Goal: Ask a question: Seek information or help from site administrators or community

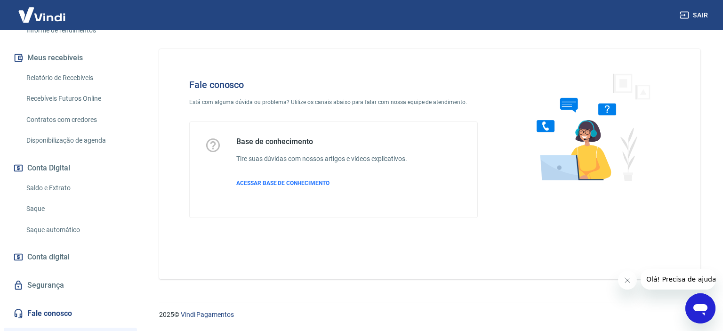
click at [61, 230] on link "Saque automático" at bounding box center [76, 229] width 107 height 19
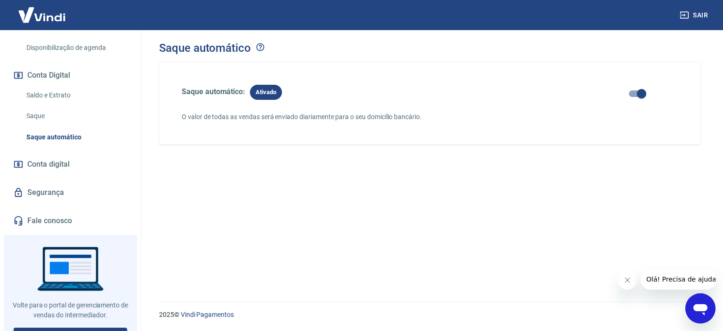
scroll to position [282, 0]
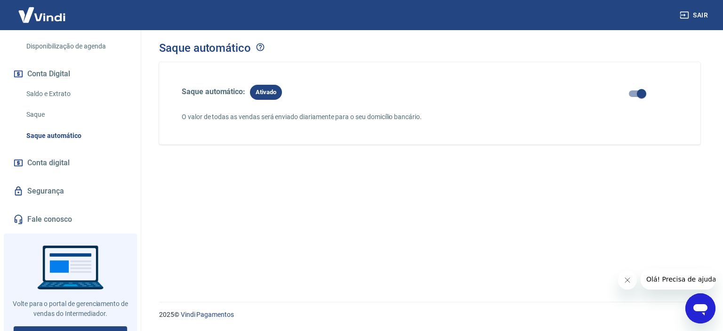
click at [41, 220] on link "Fale conosco" at bounding box center [70, 219] width 118 height 21
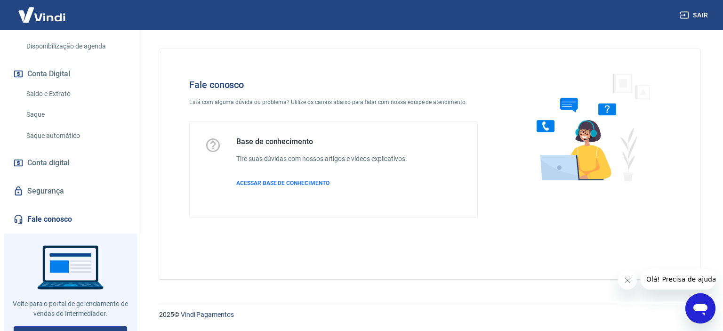
click at [700, 300] on icon "Abrir janela de mensagens" at bounding box center [700, 308] width 17 height 17
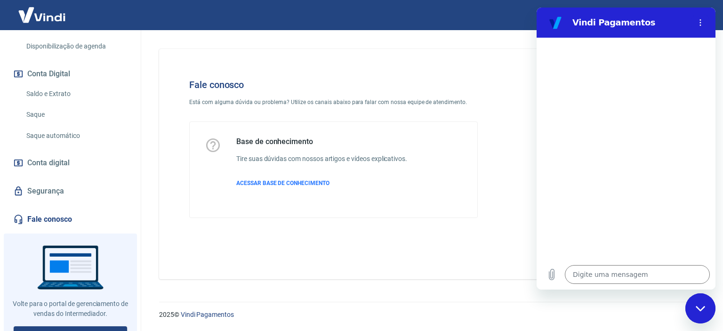
click at [47, 96] on link "Saldo e Extrato" at bounding box center [76, 93] width 107 height 19
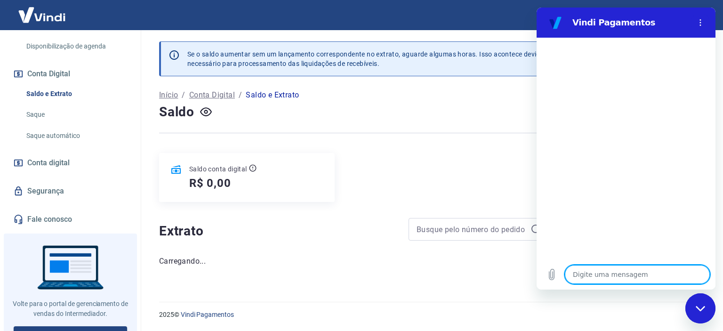
click at [599, 275] on textarea at bounding box center [637, 274] width 145 height 19
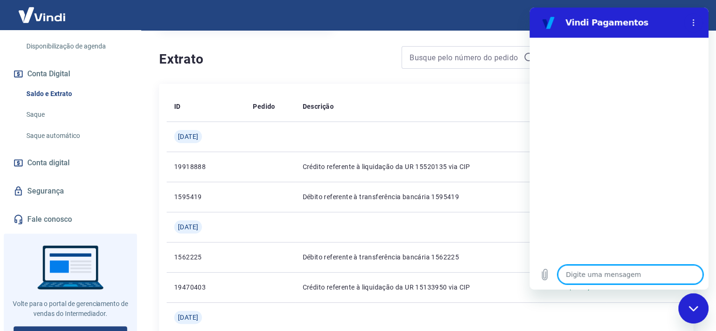
scroll to position [188, 0]
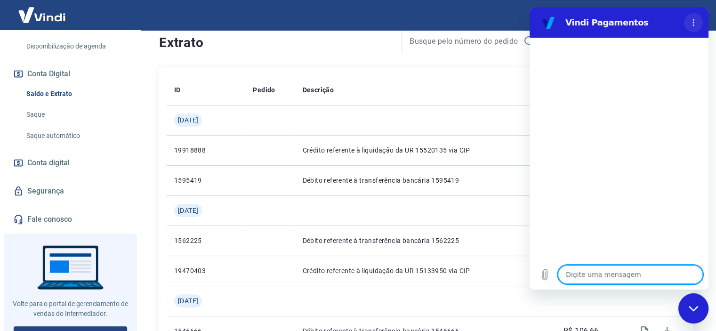
click at [695, 26] on icon "Menu de opções" at bounding box center [694, 23] width 8 height 8
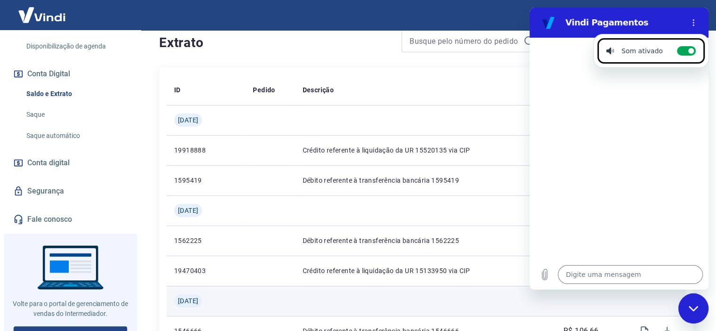
click at [682, 297] on td at bounding box center [646, 301] width 80 height 30
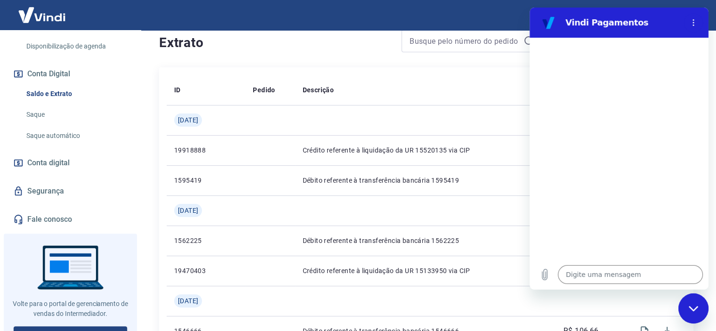
click at [697, 305] on icon "Fechar janela de mensagens" at bounding box center [694, 308] width 10 height 6
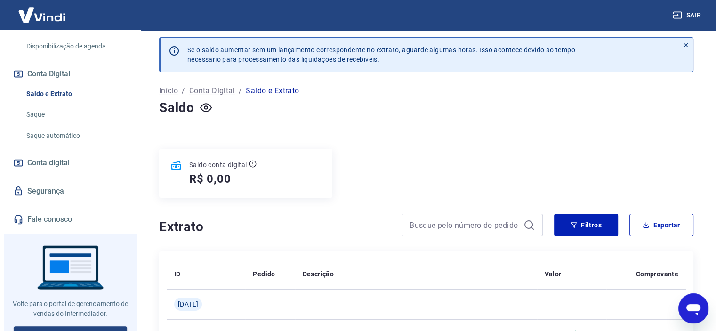
scroll to position [0, 0]
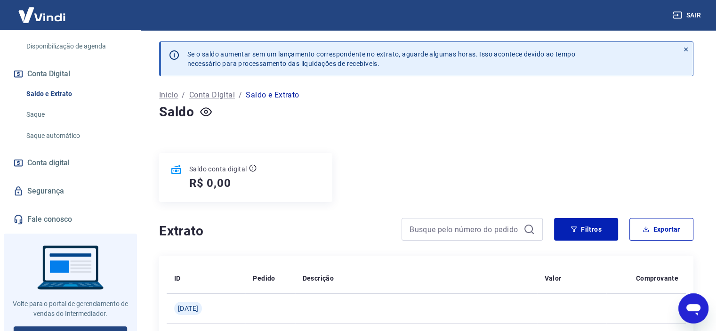
click at [686, 305] on icon "Abrir janela de mensagens" at bounding box center [693, 308] width 17 height 17
type textarea "x"
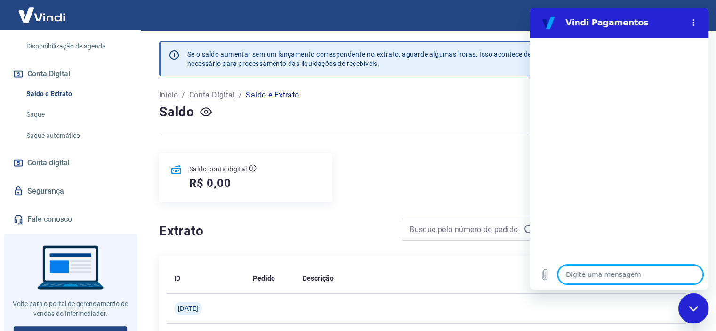
click at [619, 271] on textarea at bounding box center [630, 274] width 145 height 19
type textarea "o"
type textarea "x"
type textarea "oi"
type textarea "x"
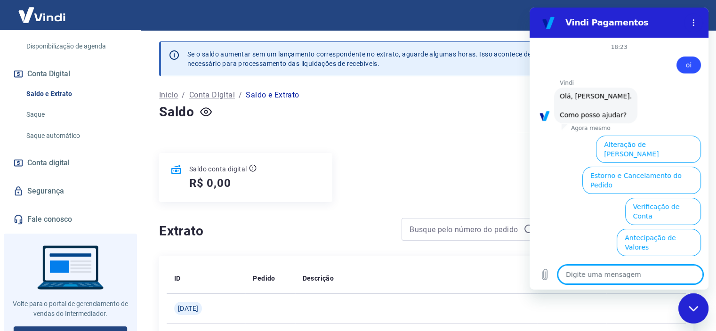
scroll to position [68, 0]
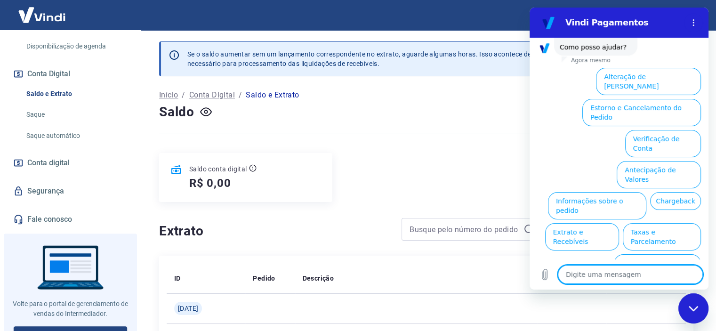
click at [588, 192] on button "Informações sobre o pedido" at bounding box center [597, 205] width 98 height 27
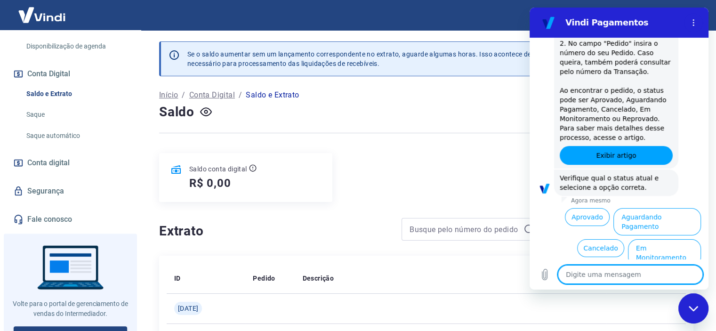
scroll to position [231, 0]
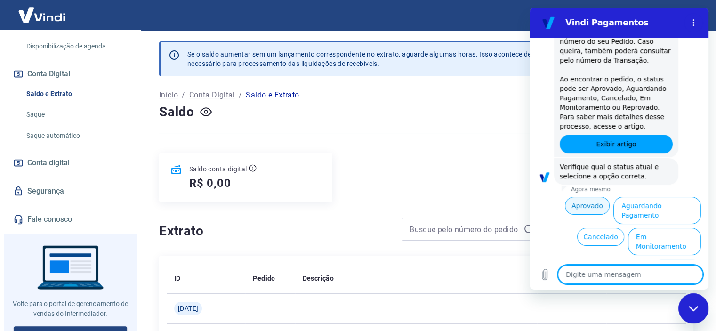
click at [577, 207] on button "Aprovado" at bounding box center [587, 206] width 45 height 18
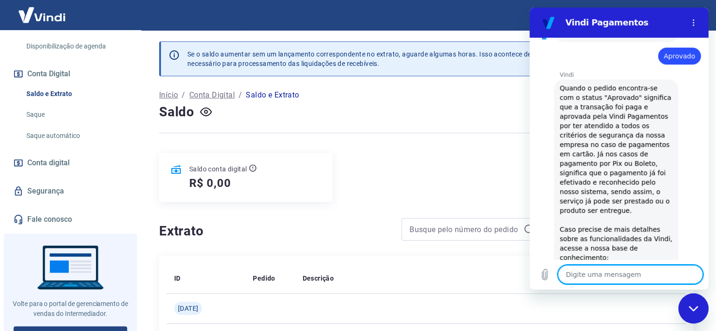
type textarea "x"
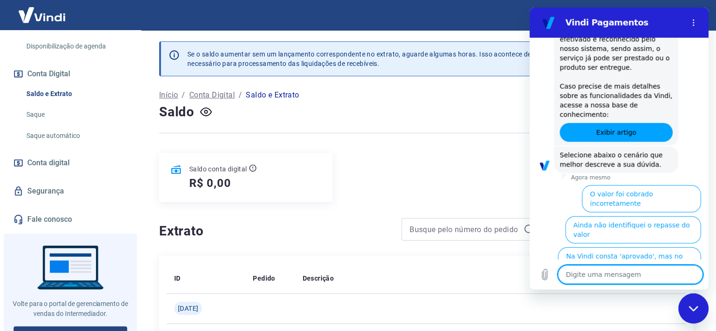
scroll to position [516, 0]
click at [594, 273] on textarea at bounding box center [630, 274] width 145 height 19
type textarea "s"
type textarea "x"
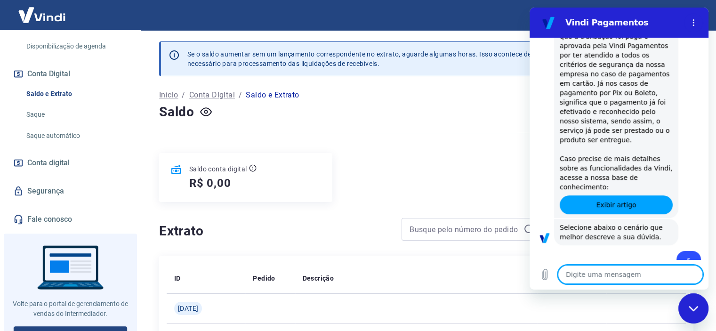
type textarea "x"
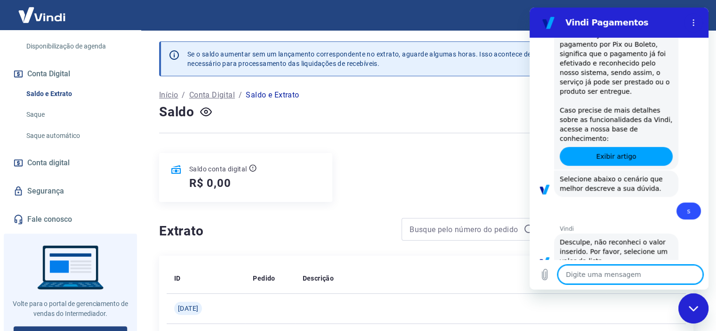
scroll to position [493, 0]
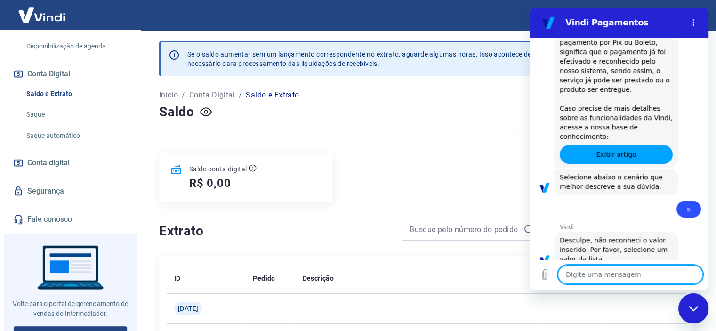
click at [588, 273] on textarea at bounding box center [630, 274] width 145 height 19
type textarea "6"
type textarea "x"
type textarea "65"
type textarea "x"
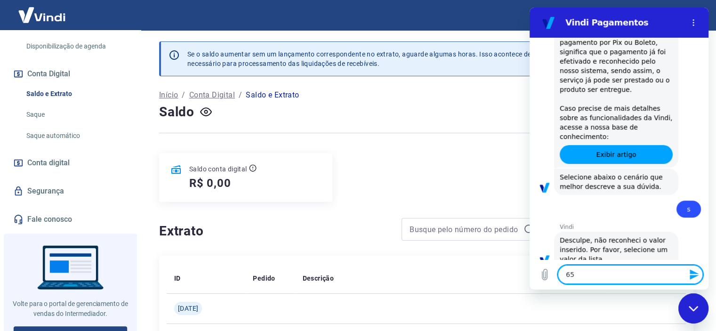
type textarea "65m"
type textarea "x"
type textarea "65"
type textarea "x"
type textarea "65,"
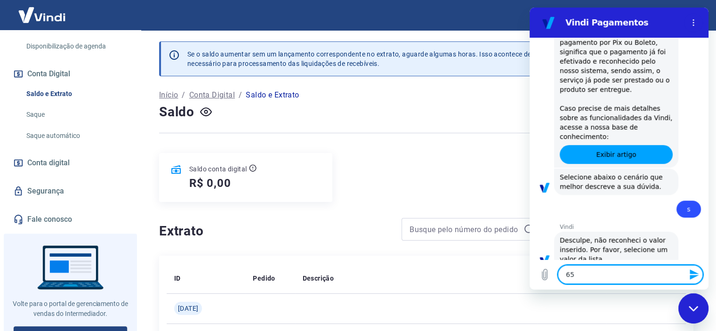
type textarea "x"
type textarea "65,9"
type textarea "x"
type textarea "65,91"
type textarea "x"
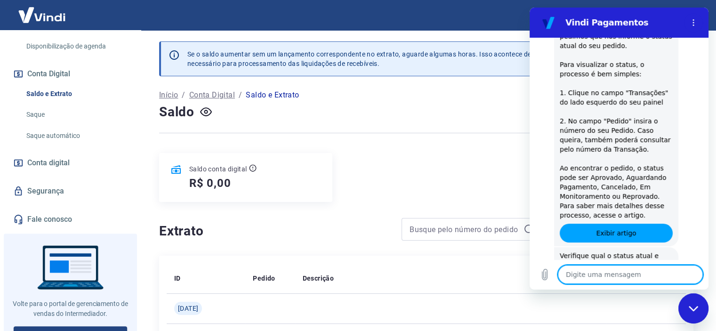
scroll to position [0, 0]
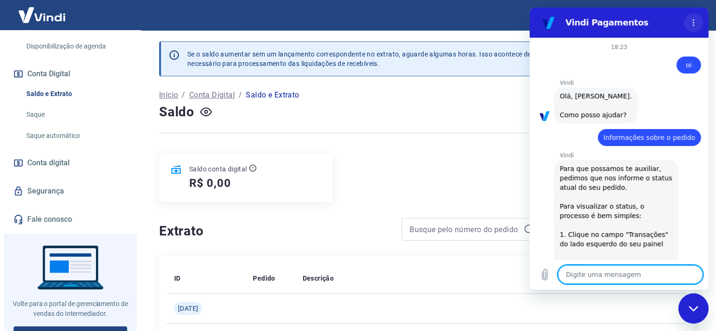
click at [694, 25] on icon "Menu de opções" at bounding box center [694, 23] width 8 height 8
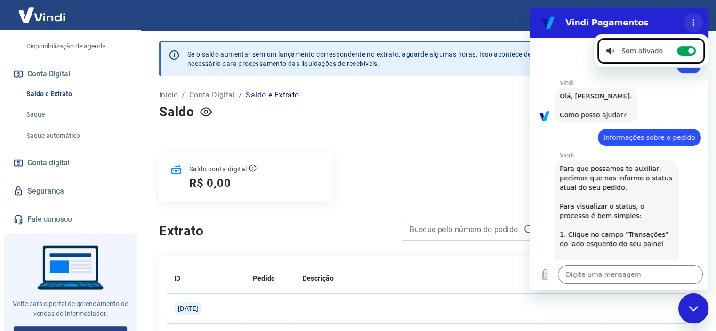
click at [691, 21] on icon "Menu de opções" at bounding box center [694, 23] width 8 height 8
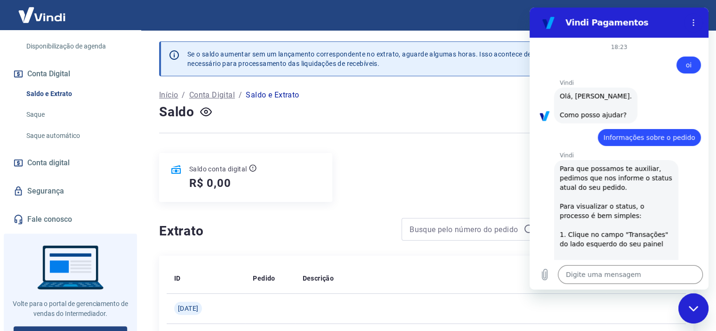
click at [691, 308] on icon "Fechar janela de mensagens" at bounding box center [692, 307] width 9 height 5
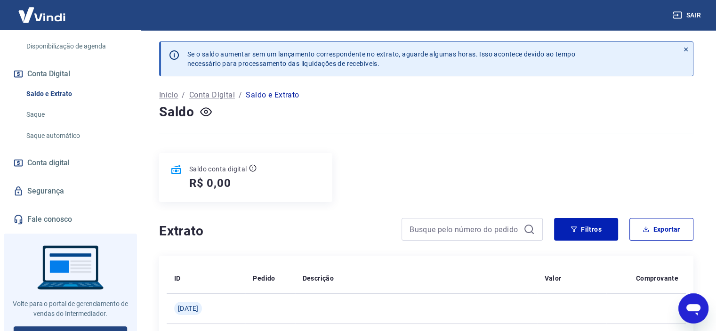
click at [699, 309] on icon "Abrir janela de mensagens" at bounding box center [693, 309] width 14 height 11
type textarea "x"
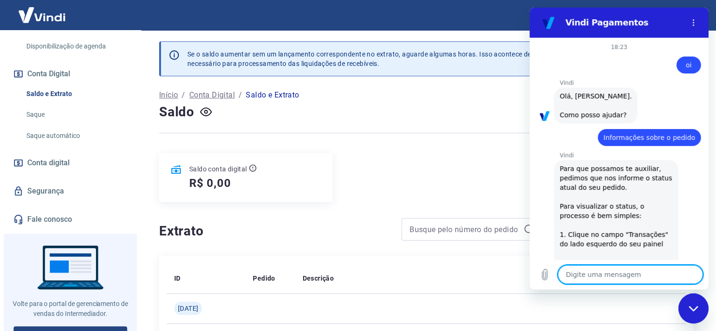
click at [599, 274] on textarea at bounding box center [630, 274] width 145 height 19
type textarea "o"
type textarea "x"
type textarea "oi"
type textarea "x"
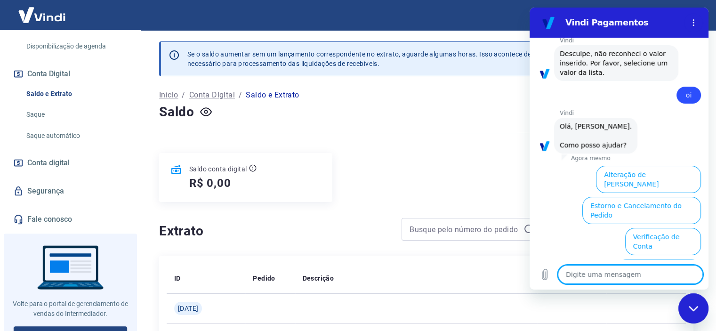
scroll to position [831, 0]
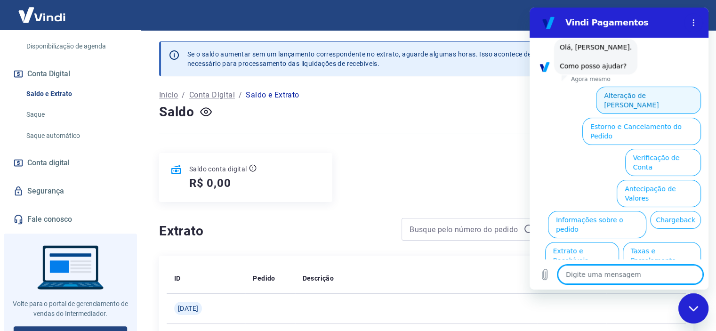
click at [652, 87] on button "Alteração de [PERSON_NAME]" at bounding box center [648, 100] width 105 height 27
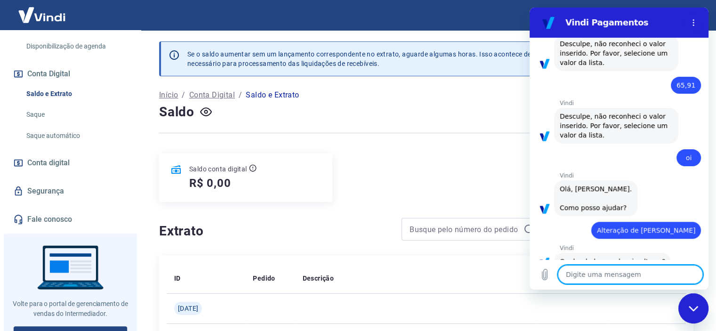
scroll to position [778, 0]
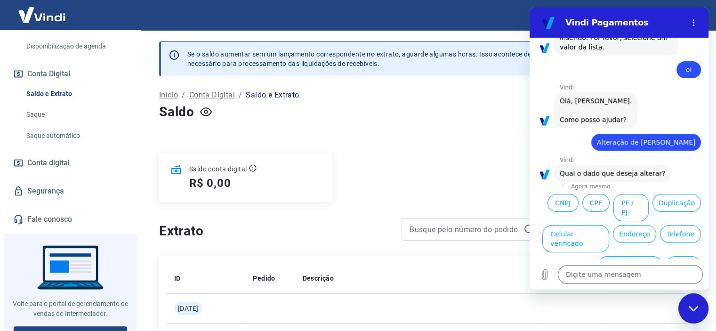
click at [608, 256] on button "Dados bancários" at bounding box center [630, 269] width 64 height 27
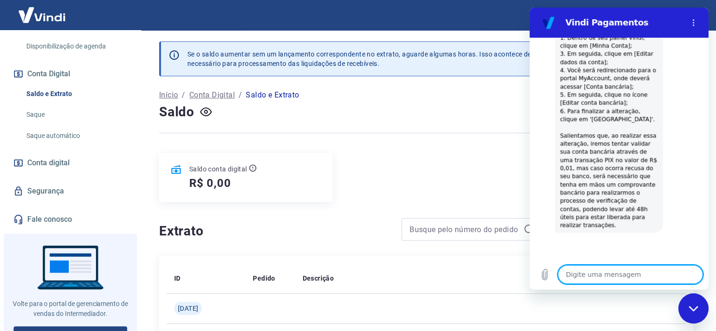
scroll to position [1039, 0]
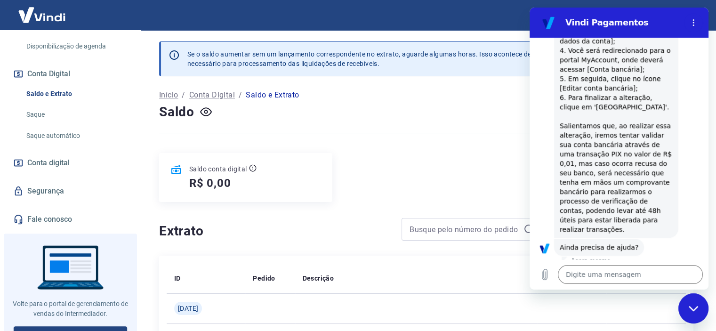
click at [650, 268] on button "Sim" at bounding box center [654, 277] width 27 height 18
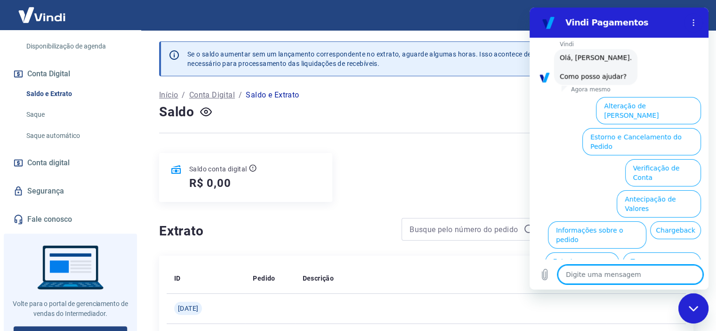
scroll to position [1283, 0]
click at [645, 96] on button "Alteração de [PERSON_NAME]" at bounding box center [648, 109] width 105 height 27
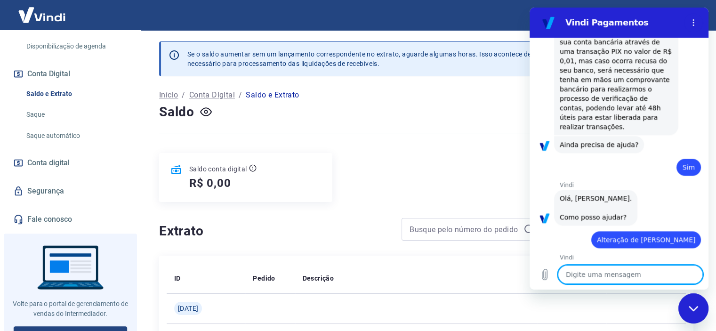
scroll to position [1230, 0]
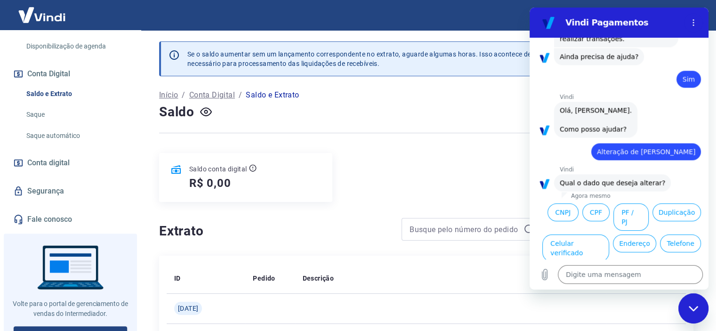
click at [630, 265] on button "Dados bancários" at bounding box center [630, 278] width 64 height 27
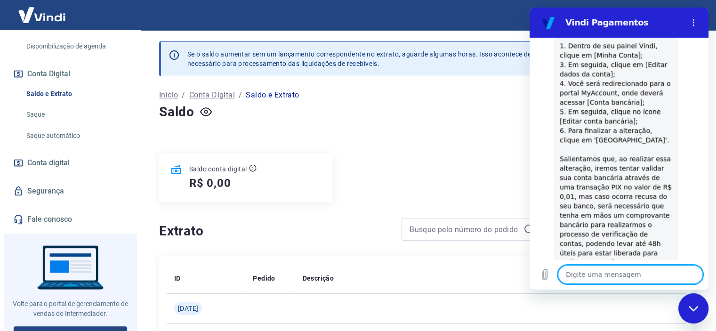
scroll to position [1491, 0]
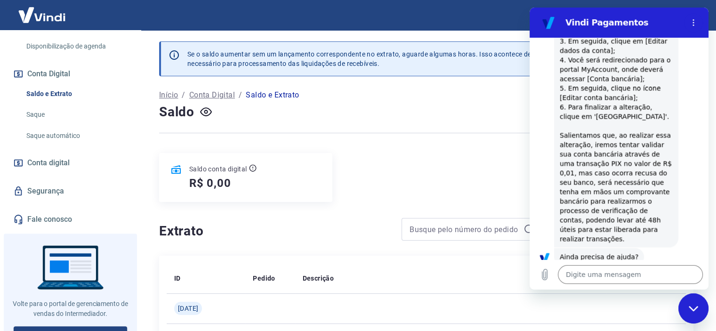
click at [642, 277] on button "Sim" at bounding box center [654, 286] width 27 height 18
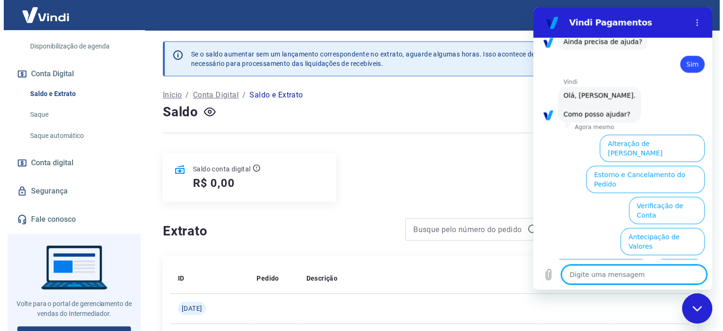
scroll to position [1735, 0]
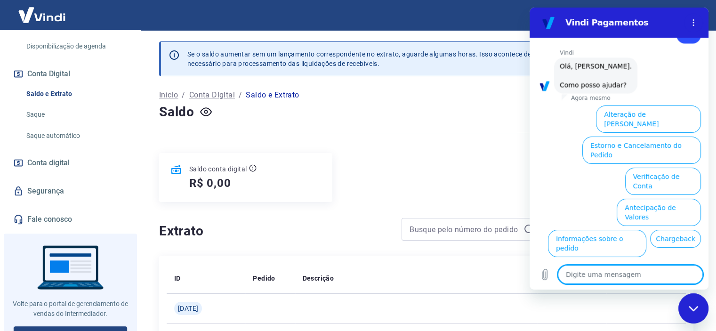
click at [40, 218] on link "Fale conosco" at bounding box center [70, 219] width 118 height 21
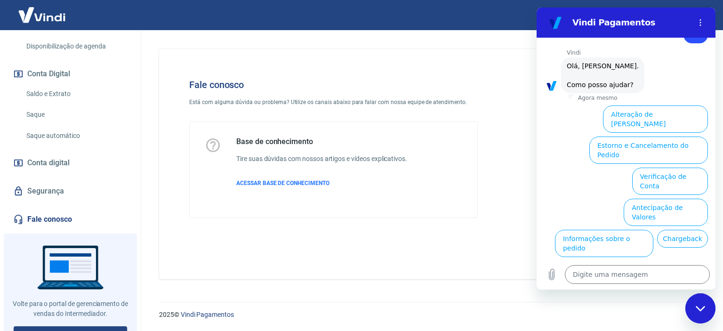
click at [699, 306] on icon "Fechar janela de mensagens" at bounding box center [701, 308] width 10 height 6
type textarea "x"
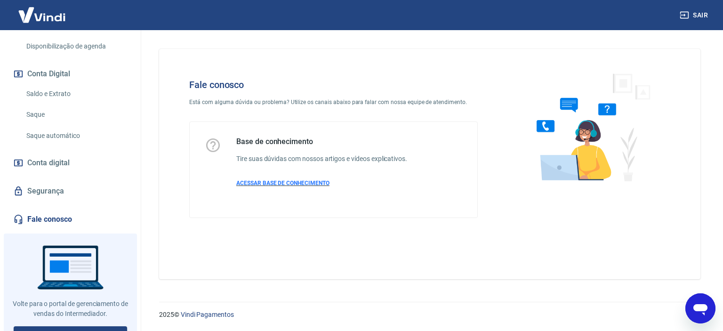
click at [296, 185] on span "ACESSAR BASE DE CONHECIMENTO" at bounding box center [282, 183] width 93 height 7
